Goal: Navigation & Orientation: Go to known website

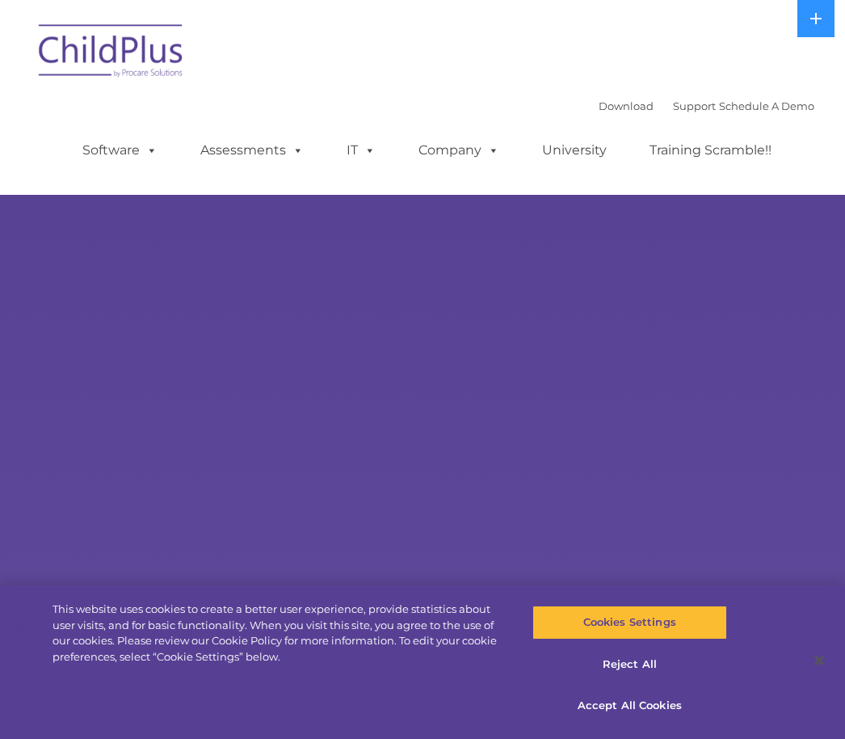
select select "MEDIUM"
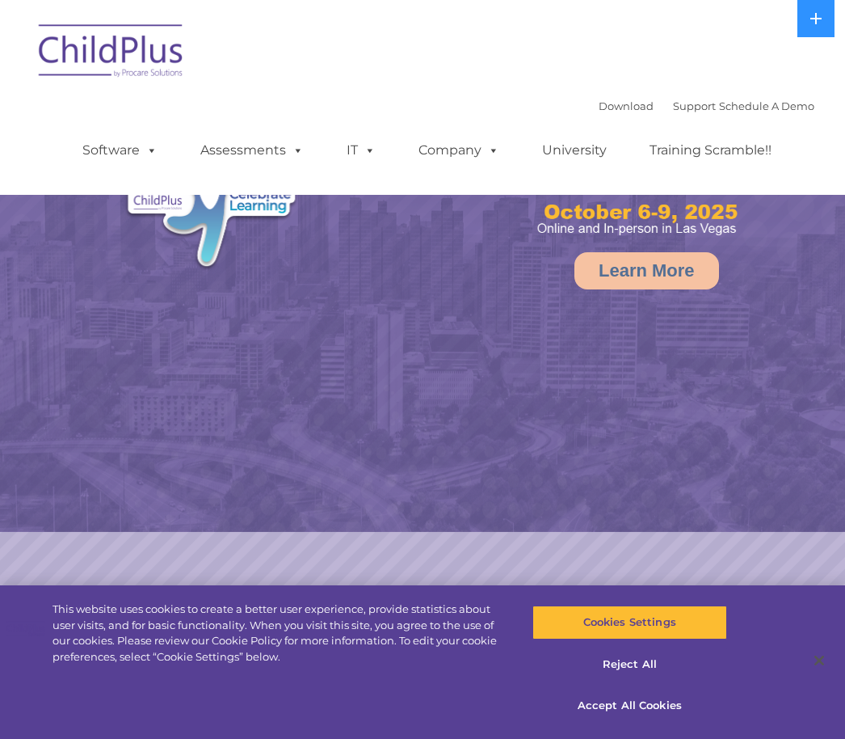
select select "MEDIUM"
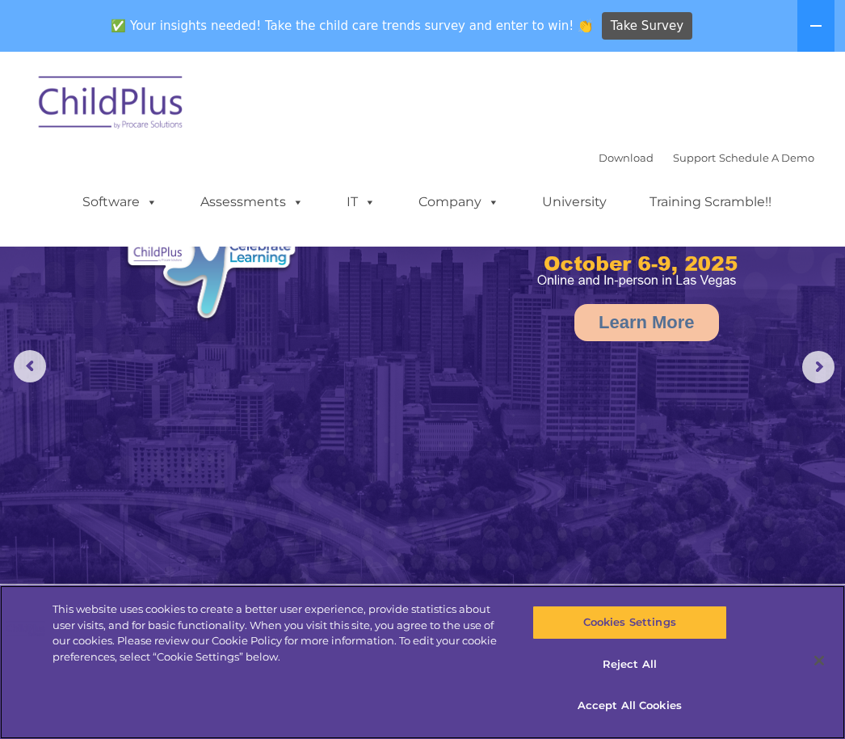
click at [625, 672] on button "Reject All" at bounding box center [630, 664] width 195 height 34
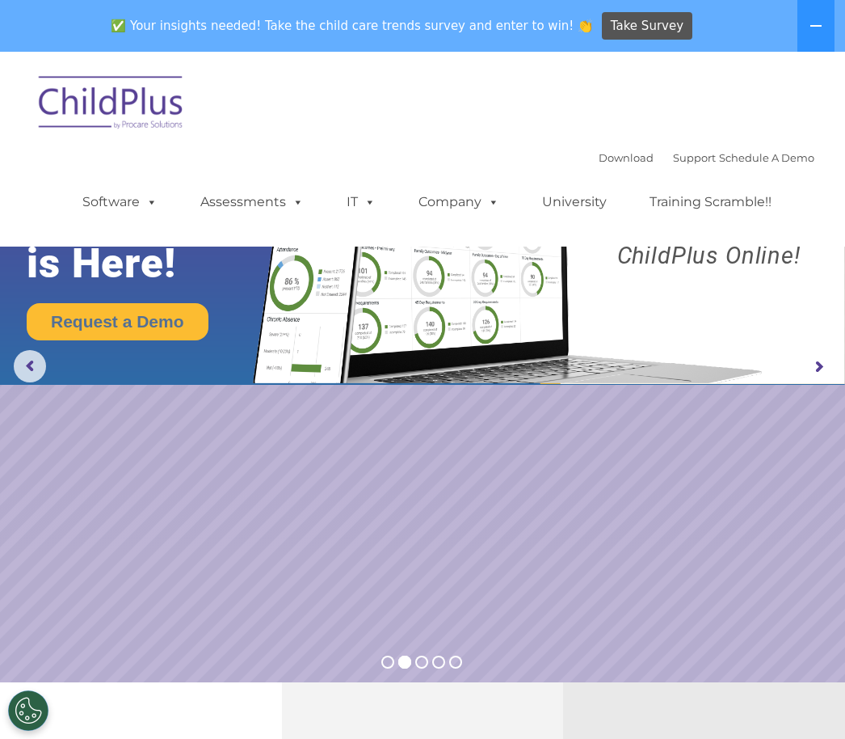
click at [818, 23] on icon at bounding box center [816, 25] width 13 height 13
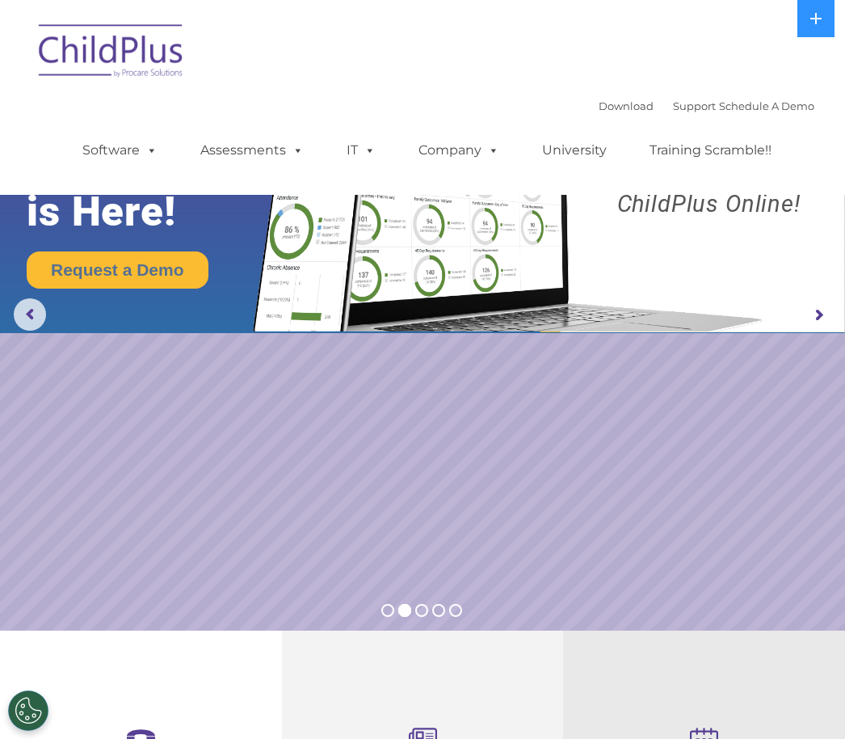
click at [809, 27] on button at bounding box center [816, 18] width 37 height 37
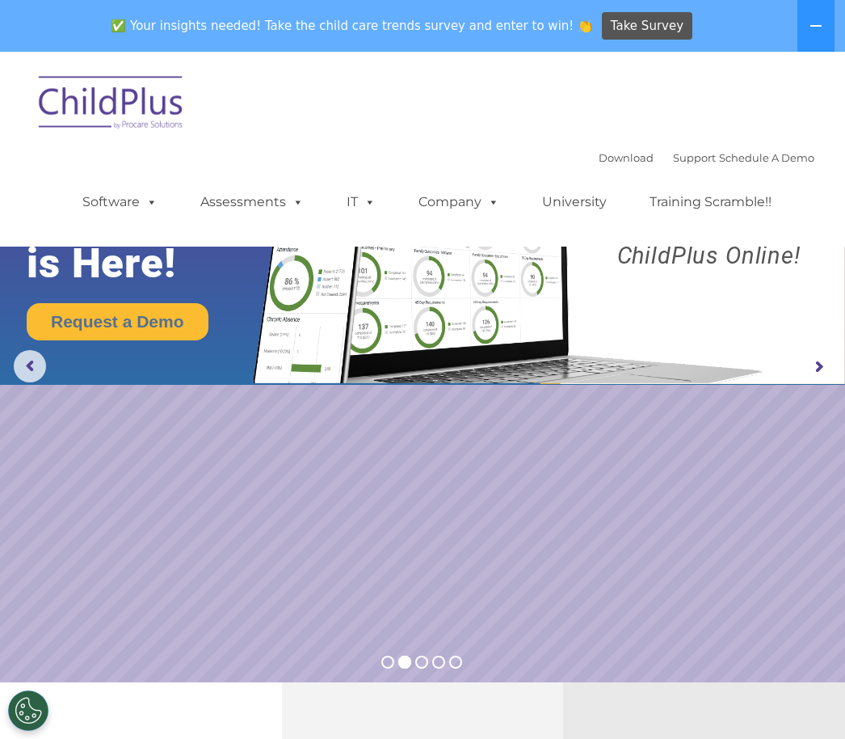
click at [807, 29] on button at bounding box center [816, 26] width 37 height 52
